Goal: Navigation & Orientation: Find specific page/section

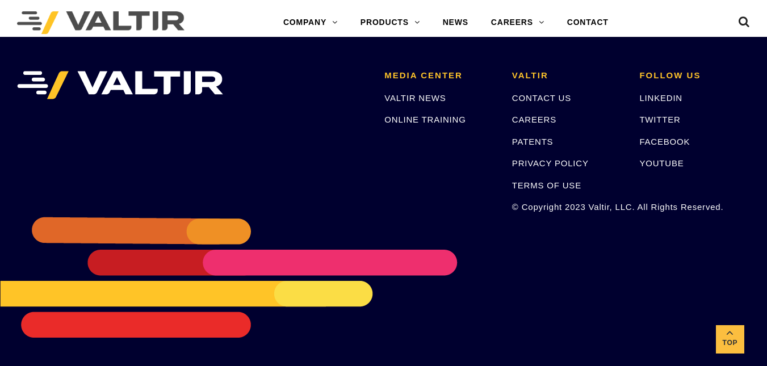
scroll to position [594, 0]
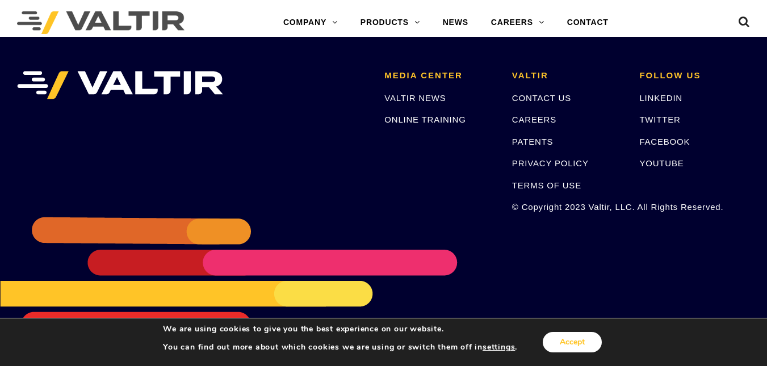
click at [564, 338] on button "Accept" at bounding box center [571, 342] width 59 height 20
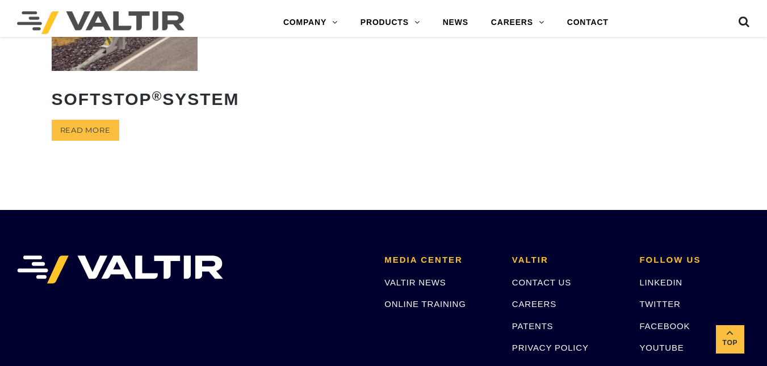
scroll to position [345, 0]
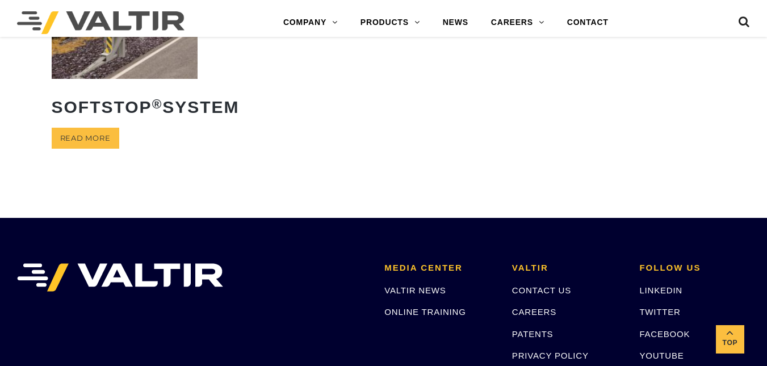
drag, startPoint x: 775, startPoint y: 73, endPoint x: 502, endPoint y: 127, distance: 278.2
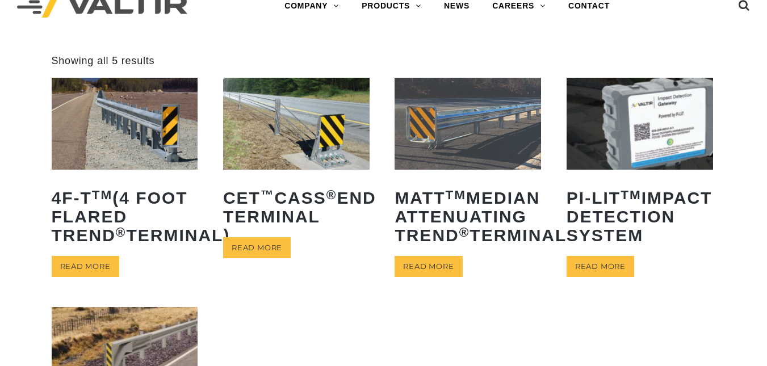
scroll to position [0, 0]
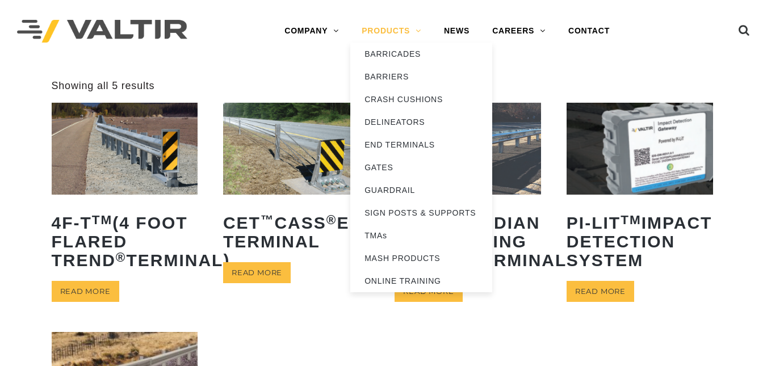
click at [364, 30] on link "PRODUCTS" at bounding box center [391, 31] width 82 height 23
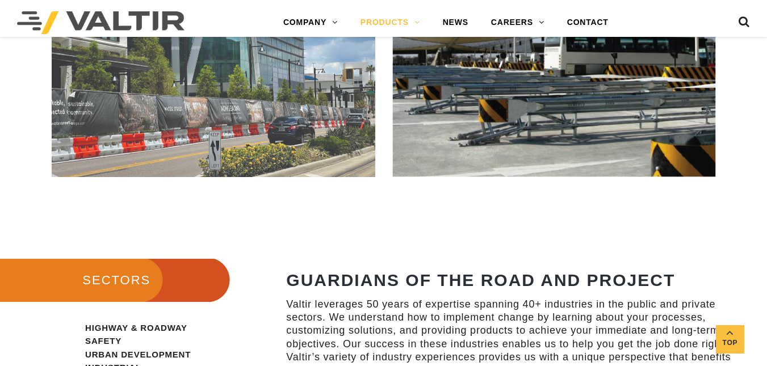
scroll to position [800, 0]
